Goal: Obtain resource: Obtain resource

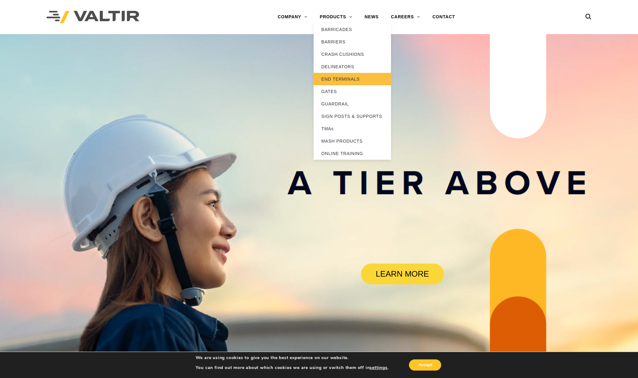
click at [349, 74] on link "END TERMINALS" at bounding box center [352, 79] width 77 height 12
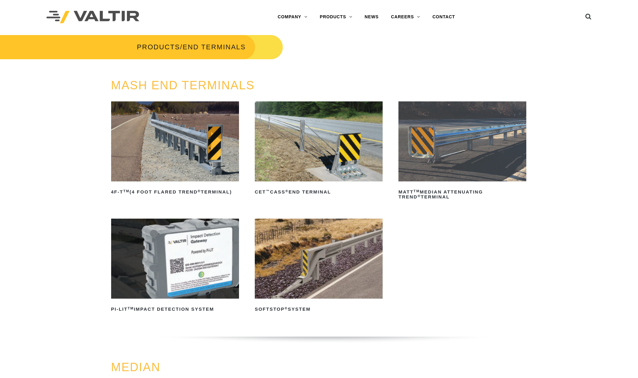
click at [201, 161] on img at bounding box center [175, 141] width 128 height 80
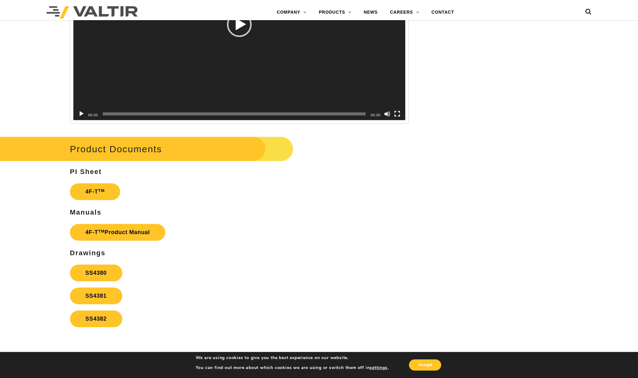
scroll to position [1161, 0]
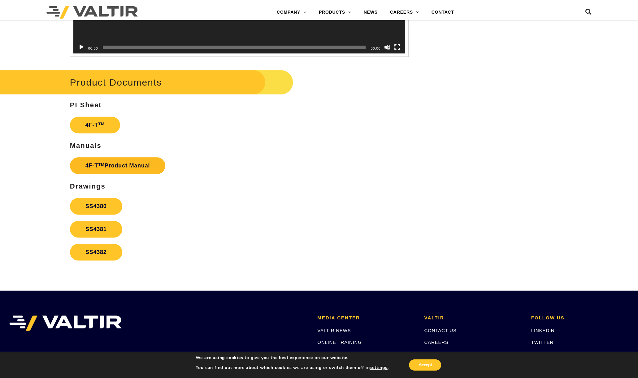
click at [112, 168] on link "4F-T TM Product Manual" at bounding box center [118, 165] width 96 height 17
